Goal: Find specific page/section

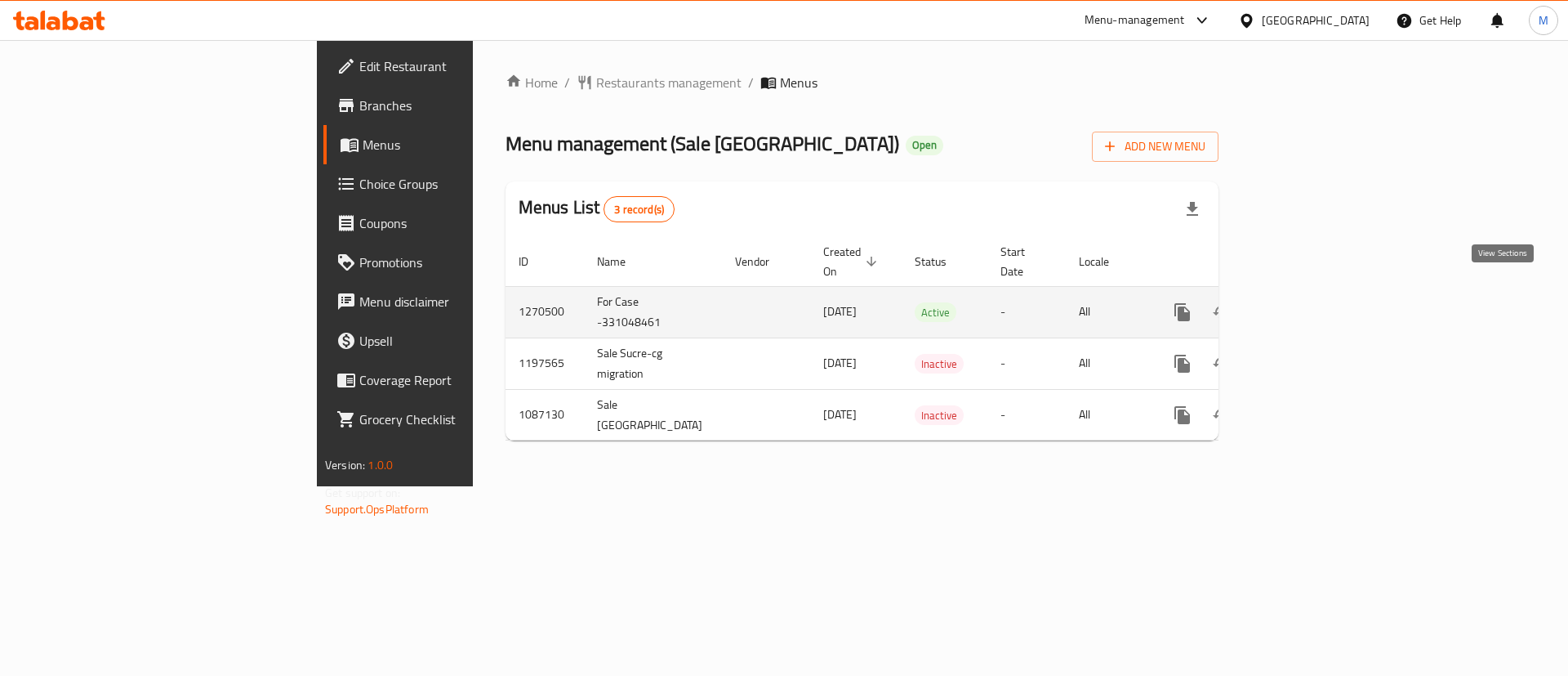
click at [1307, 305] on icon "enhanced table" at bounding box center [1300, 312] width 15 height 15
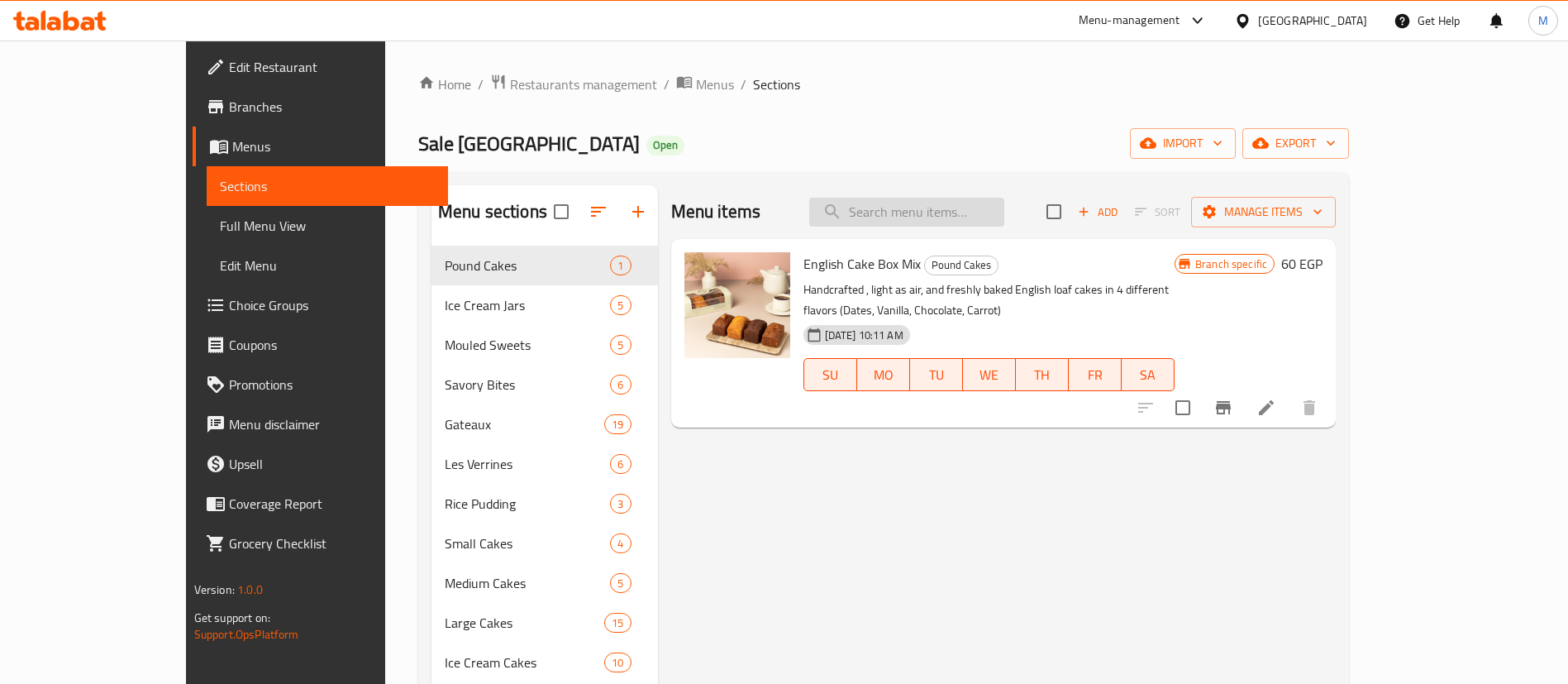
click at [1004, 214] on input "search" at bounding box center [906, 213] width 195 height 29
paste input "علبة ميكس انجليش كيك"
type input "علبة ميكس انجليش كيك"
click at [1004, 202] on input "علبة ميكس انجليش كيك" at bounding box center [906, 213] width 195 height 29
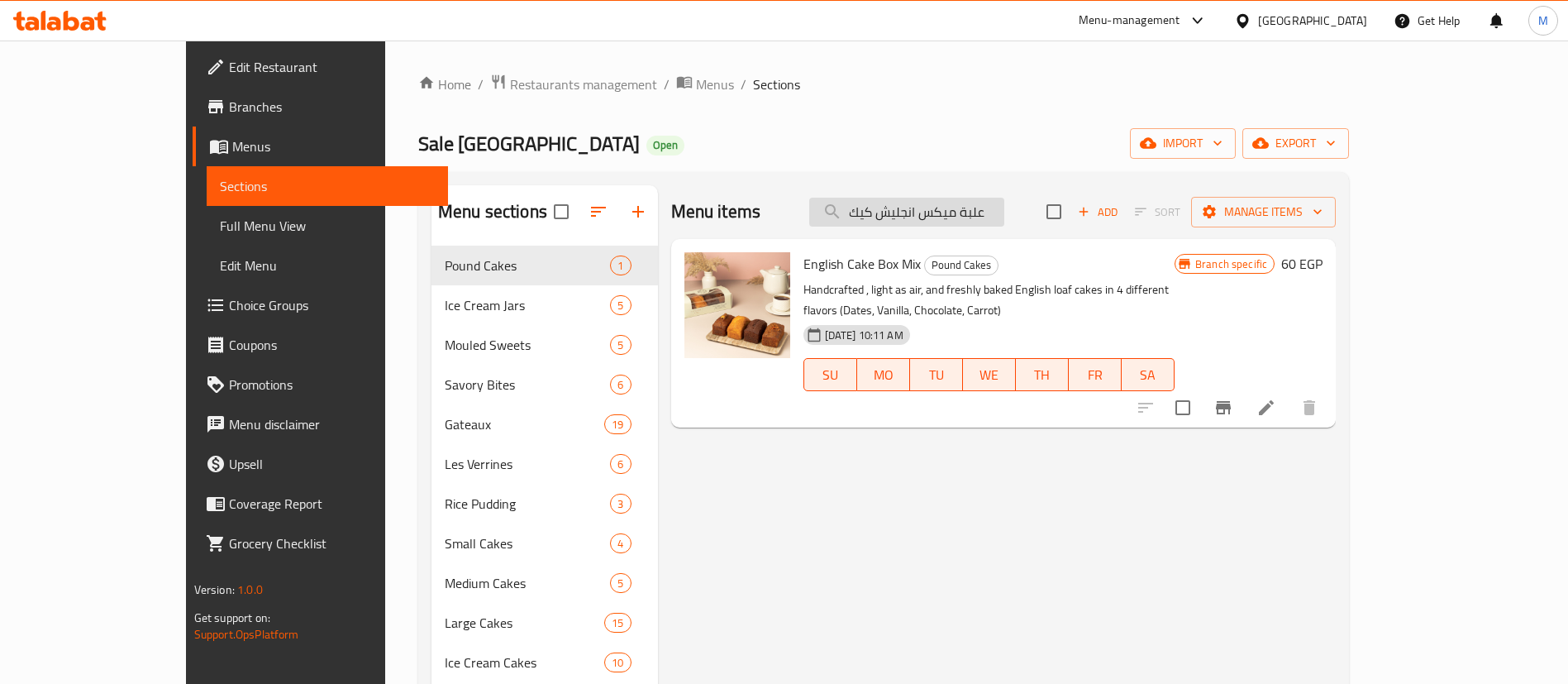
click at [1004, 202] on input "علبة ميكس انجليش كيك" at bounding box center [906, 213] width 195 height 29
paste input "ايس كريم بقلاوه"
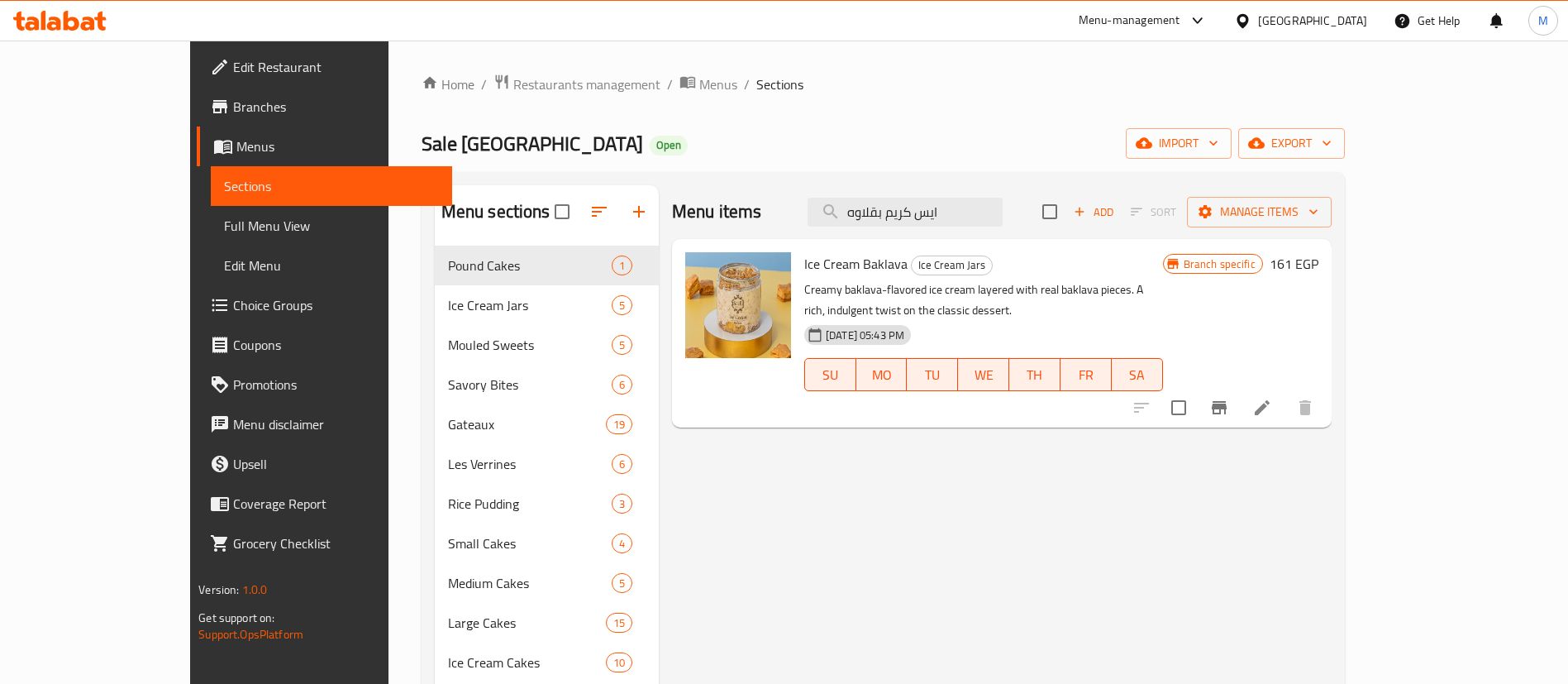
type input "ايس كريم بقلاوه"
click at [514, 77] on span "Restaurants management" at bounding box center [587, 84] width 147 height 20
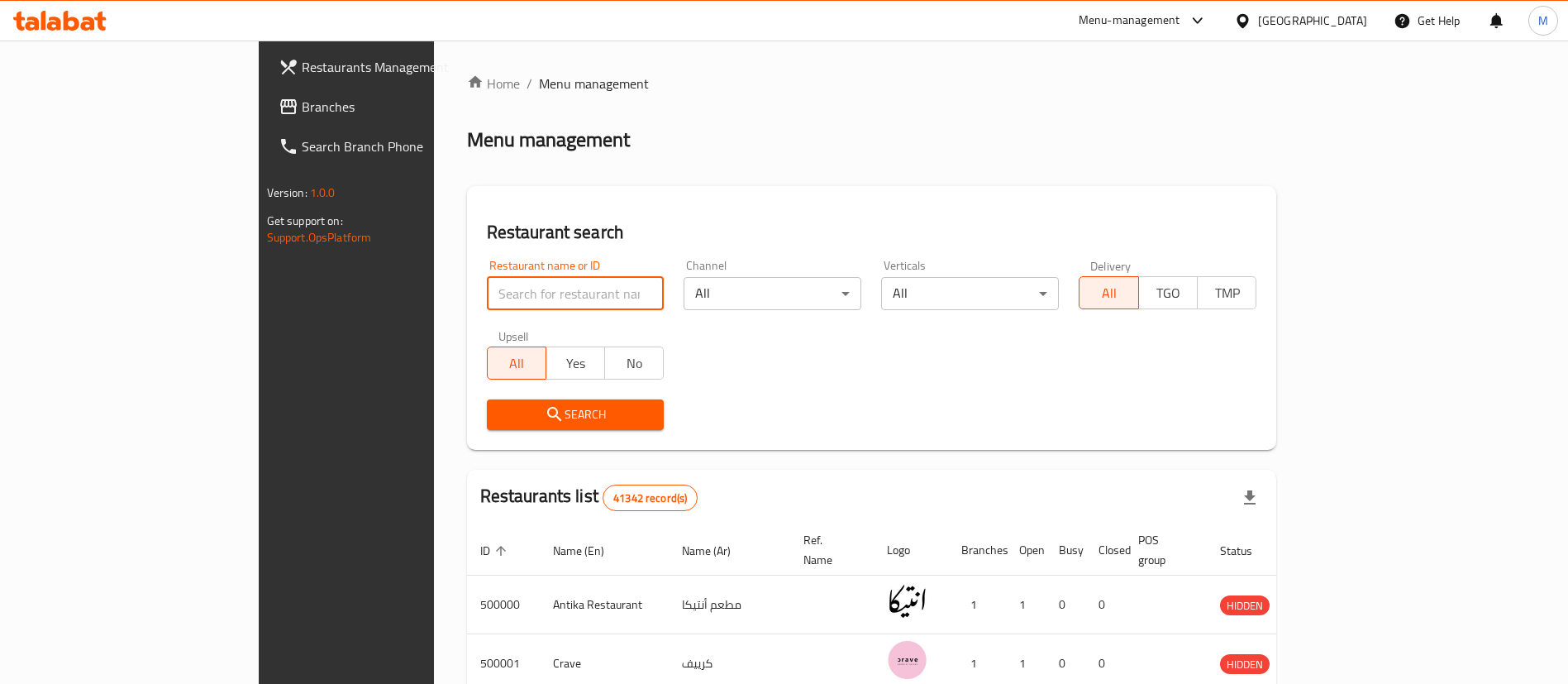
click at [523, 287] on input "search" at bounding box center [575, 294] width 177 height 33
paste input "510307"
type input "510307"
click button "Search" at bounding box center [575, 414] width 177 height 30
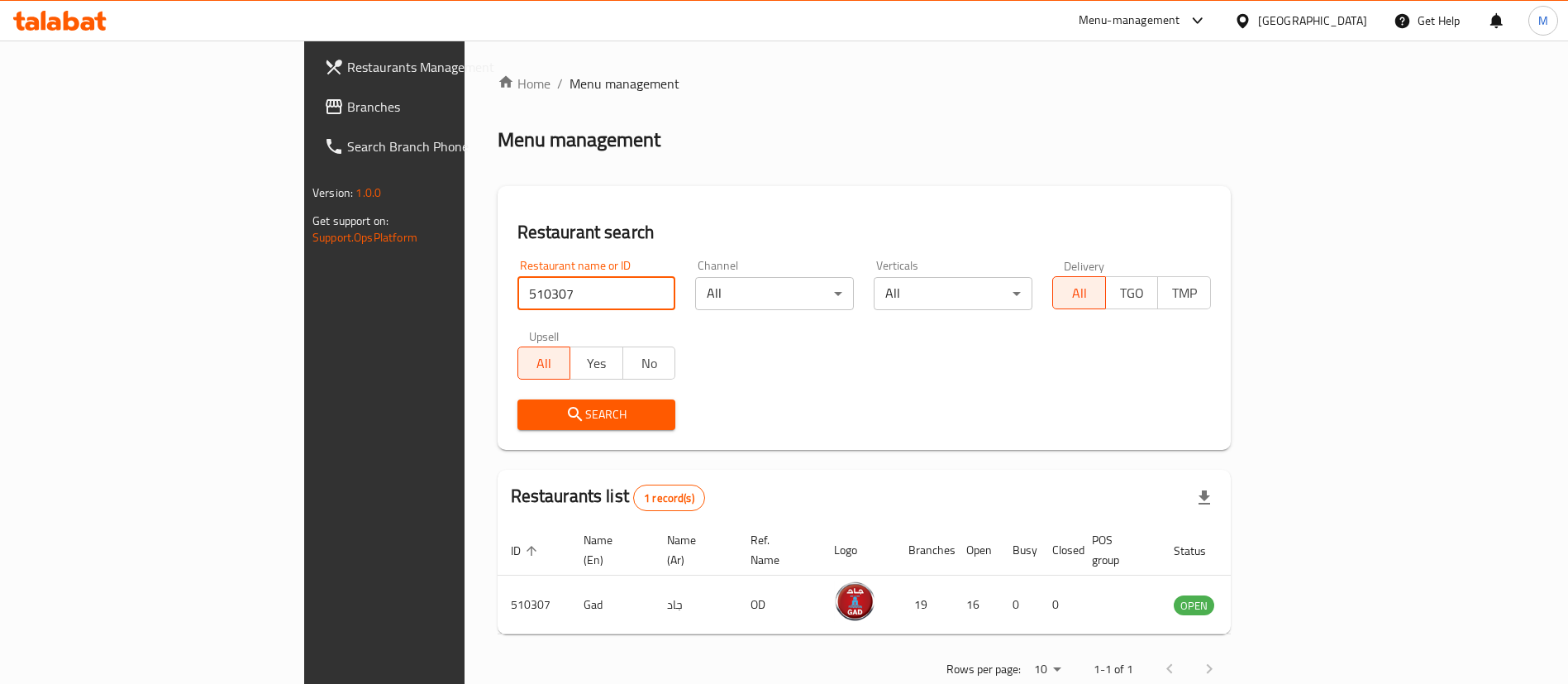
scroll to position [22, 0]
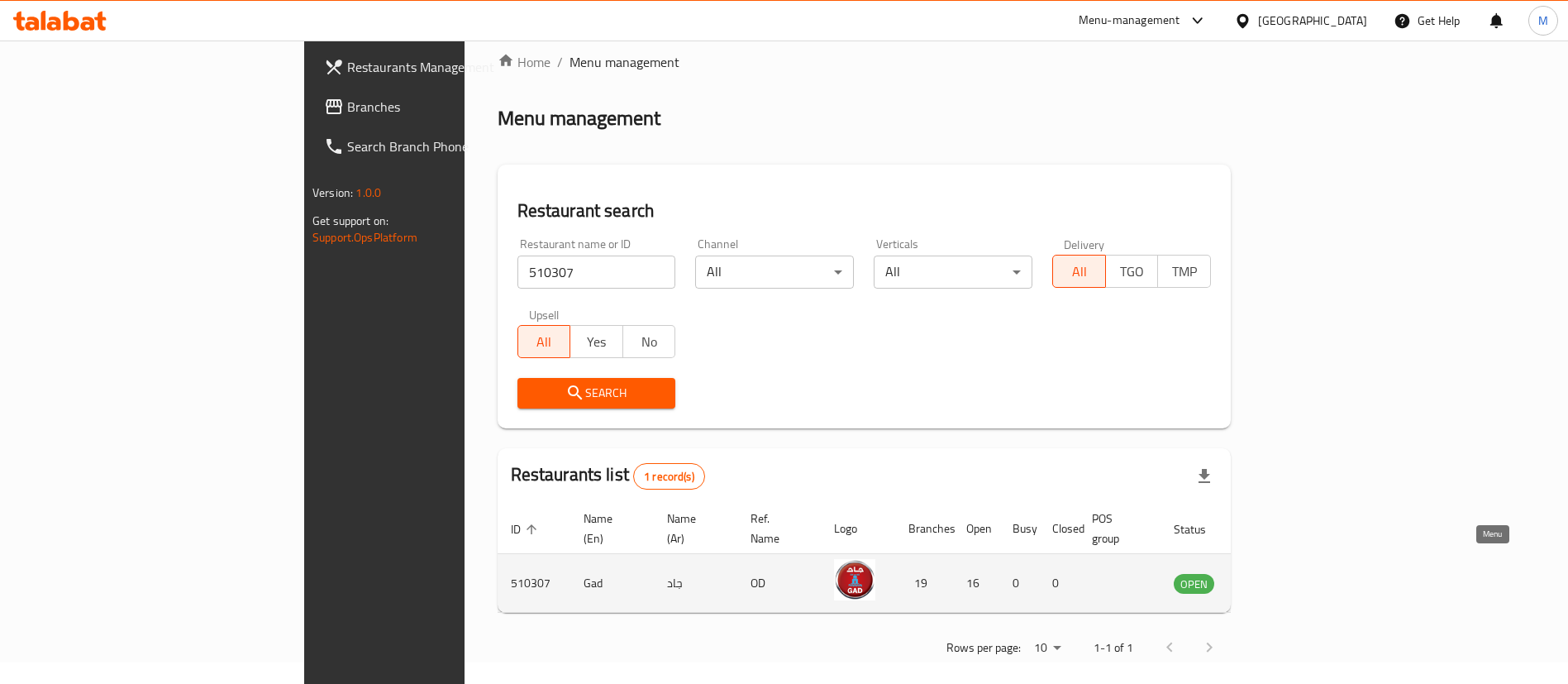
click at [1280, 577] on icon "enhanced table" at bounding box center [1270, 584] width 19 height 14
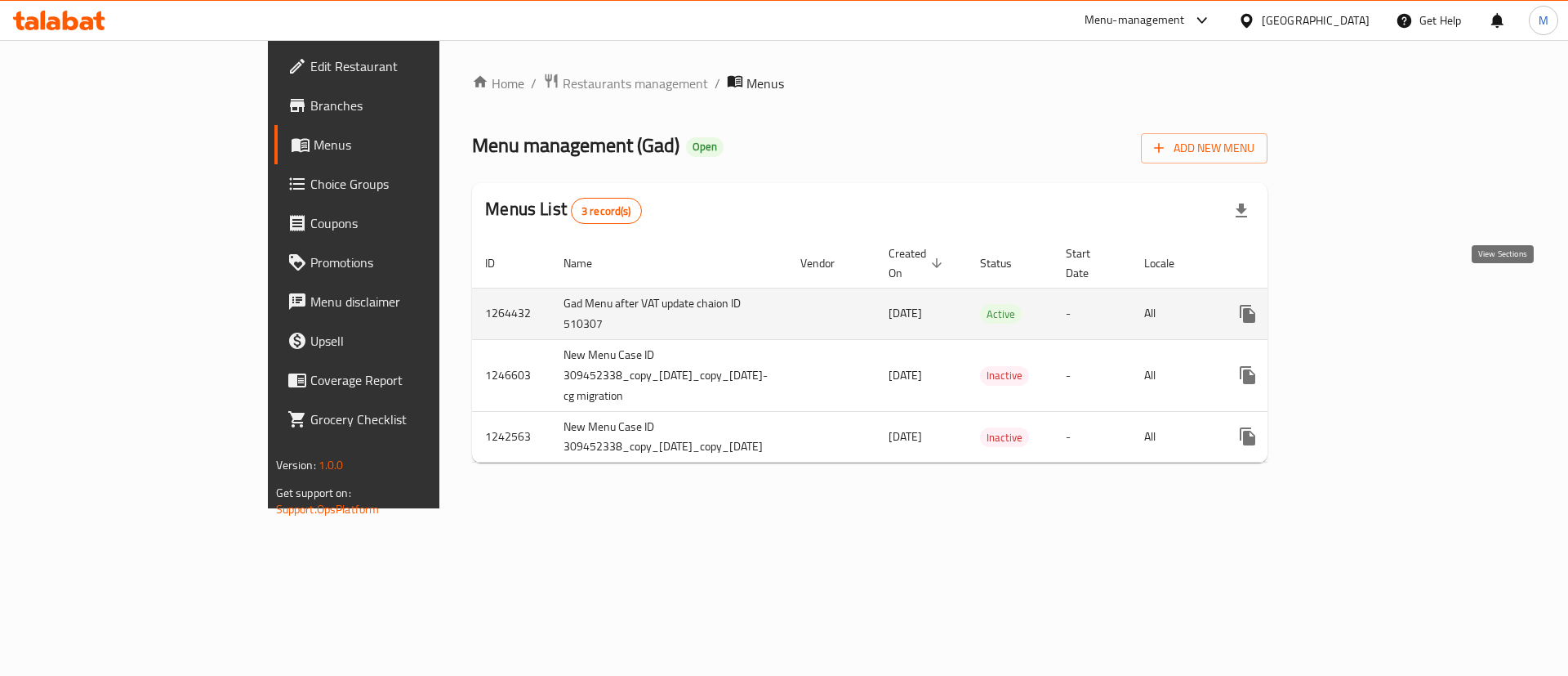
click at [1373, 306] on icon "enhanced table" at bounding box center [1366, 313] width 15 height 15
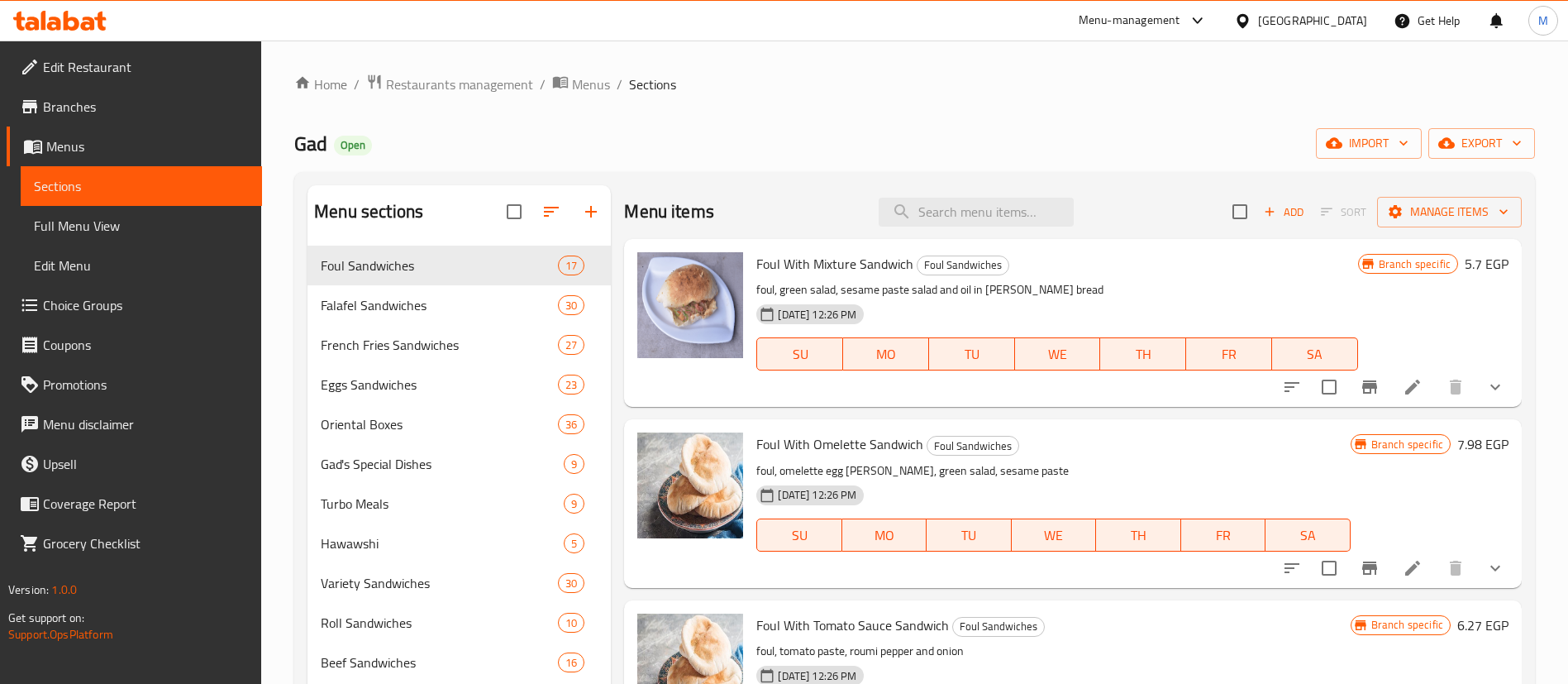
click at [107, 103] on span "Branches" at bounding box center [146, 107] width 206 height 20
